Goal: Learn about a topic

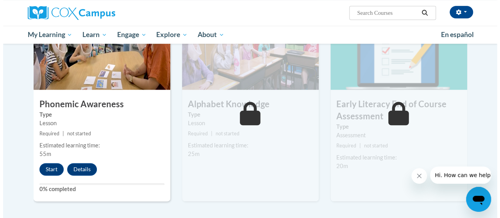
scroll to position [390, 0]
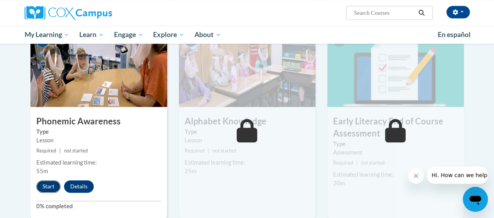
click at [46, 188] on button "Start" at bounding box center [48, 186] width 24 height 12
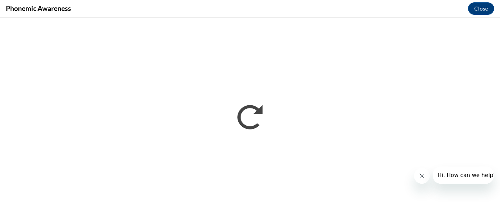
scroll to position [0, 0]
